Goal: Complete application form

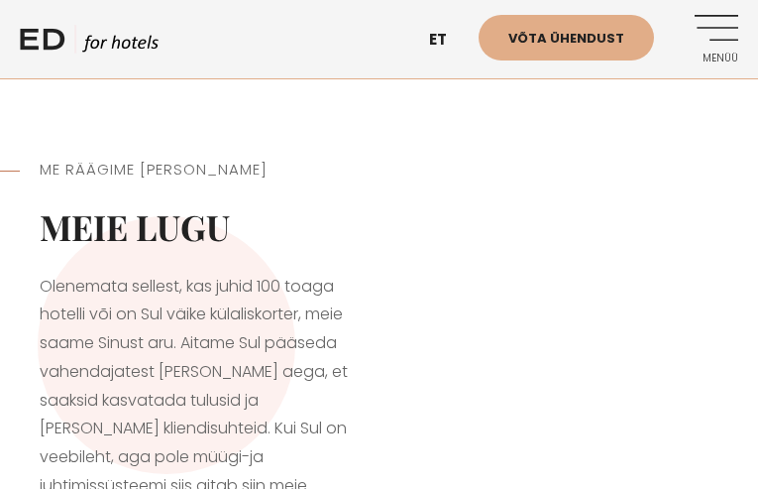
type input "iOTHyVSHnpgNmY"
type input "fQgsySgCZPYzNgwo"
type input "XaydonWzyxWZD"
type input "JiOtfEGQaE"
type input "axeqasiz676@gmail.com"
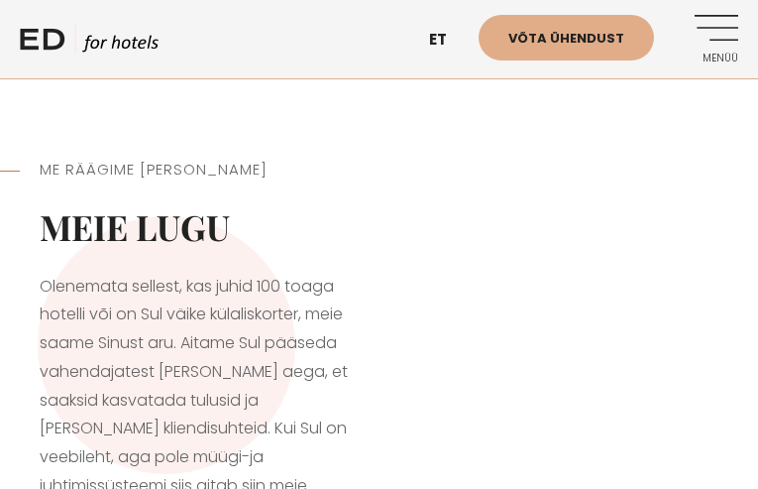
checkbox input "true"
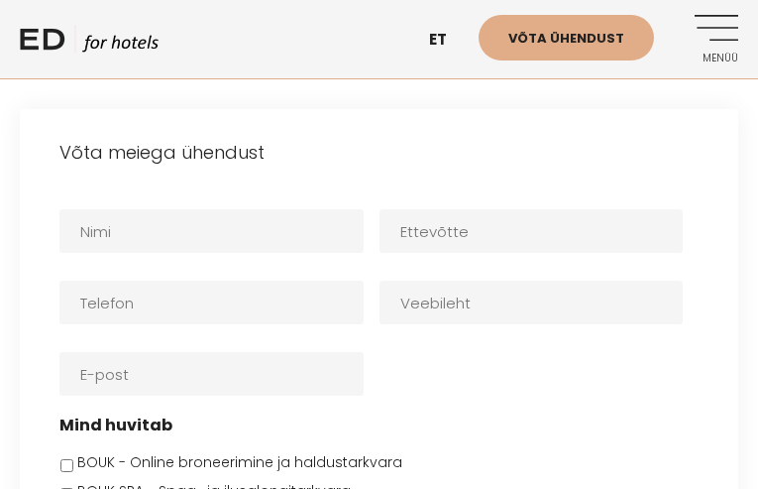
type input "FtFJqbzeDtGdCF"
type input "fdEfxTnUCkZ"
type input "asymwSDehFM"
type input "WmvvyVSYEhGNvGh"
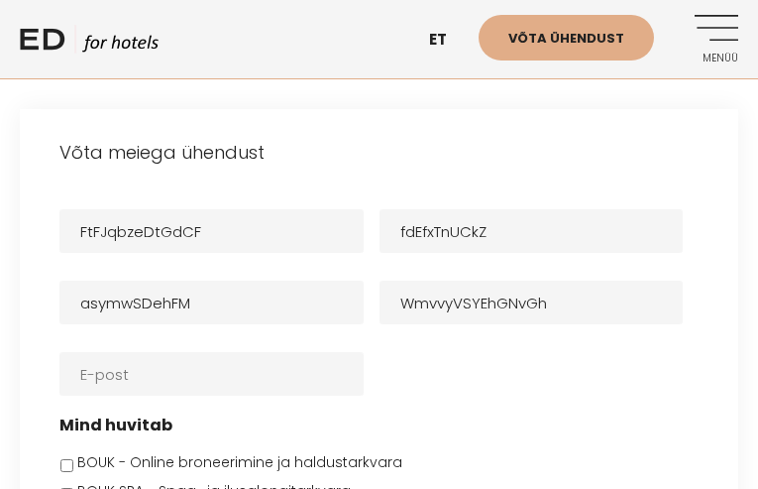
type input "[EMAIL_ADDRESS][DOMAIN_NAME]"
select select "E-post"
checkbox input "true"
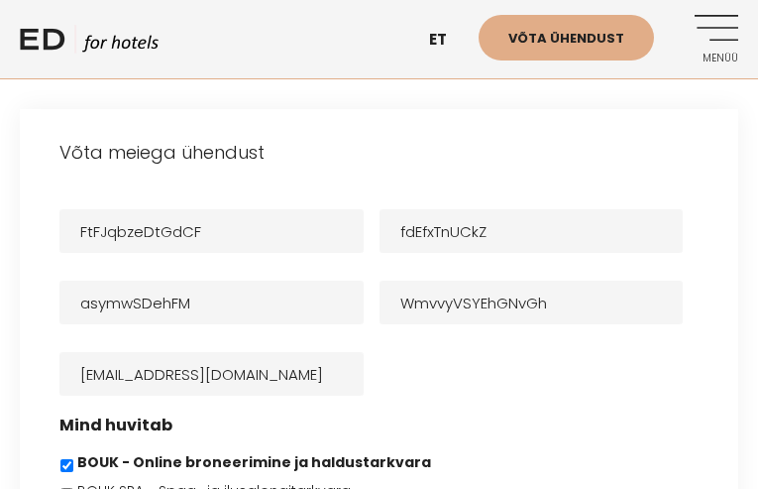
checkbox input "true"
